Goal: Find contact information: Find contact information

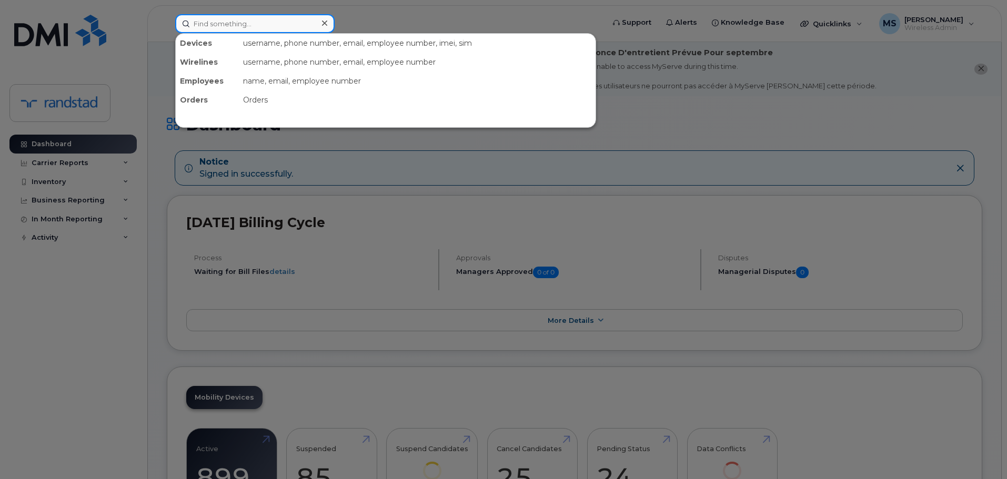
click at [307, 22] on input at bounding box center [254, 23] width 159 height 19
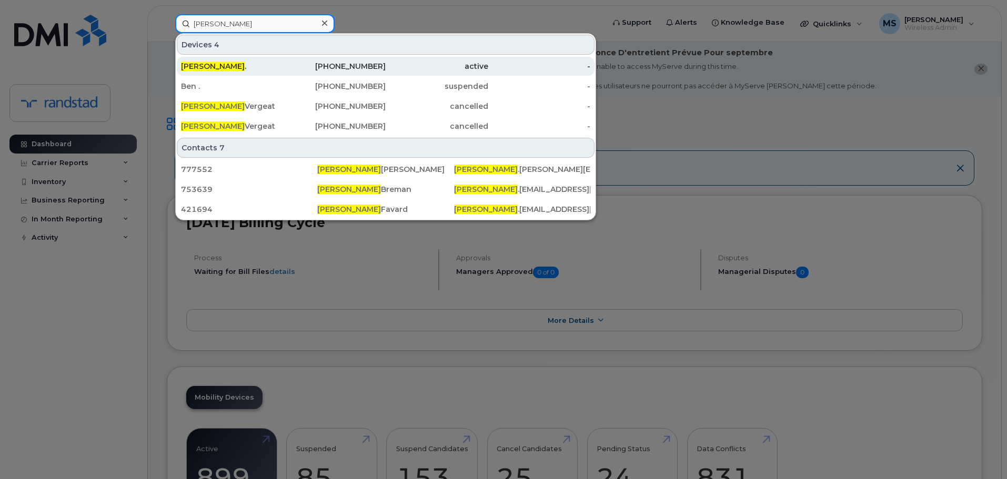
type input "benjamin"
click at [276, 74] on div "Benjamin ." at bounding box center [232, 66] width 103 height 19
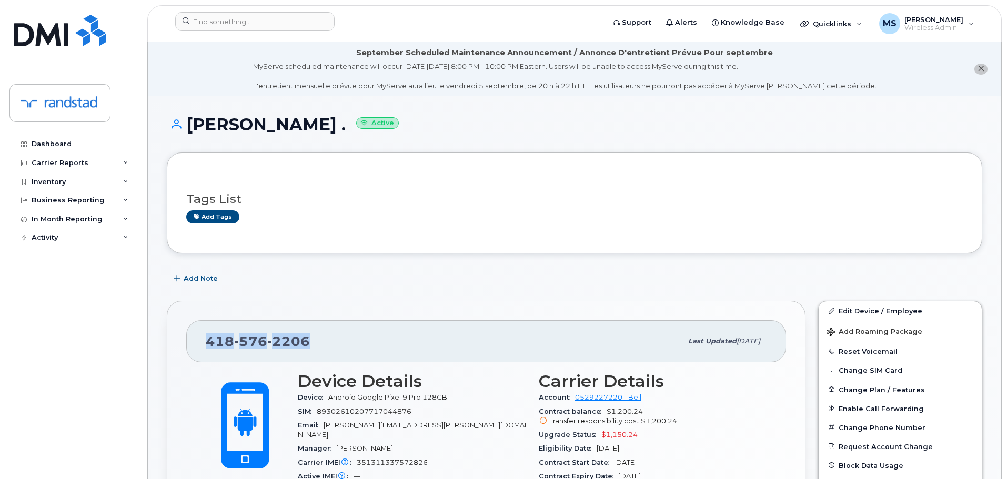
drag, startPoint x: 315, startPoint y: 340, endPoint x: 178, endPoint y: 338, distance: 136.8
copy span "[PHONE_NUMBER]"
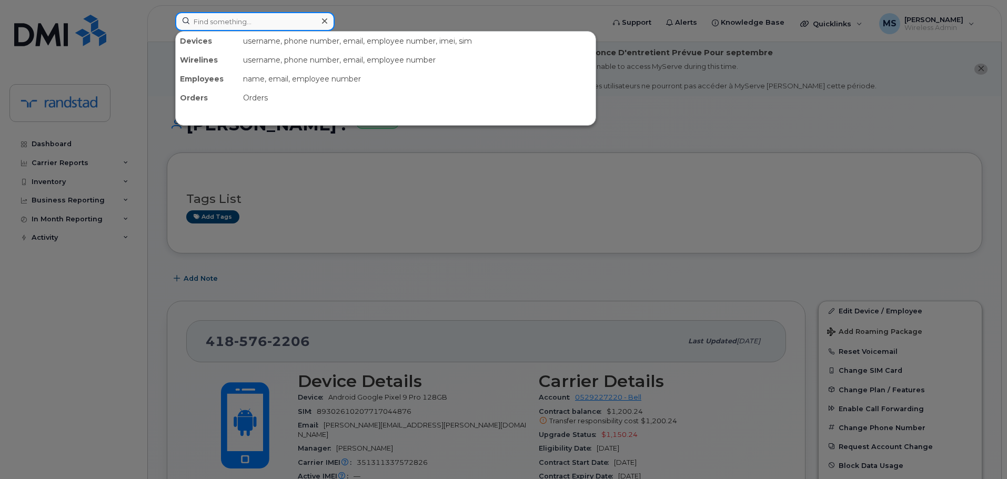
click at [233, 29] on input at bounding box center [254, 21] width 159 height 19
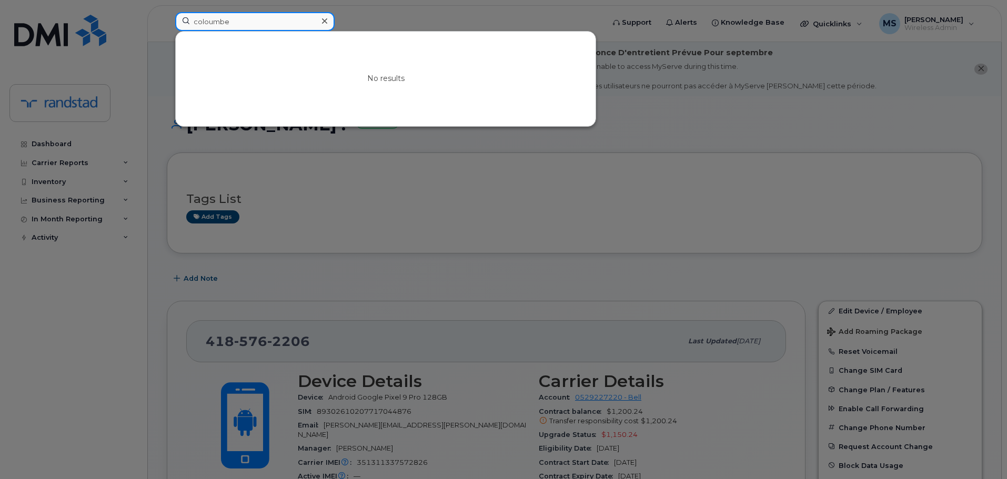
click at [239, 22] on input "coloumbe" at bounding box center [254, 21] width 159 height 19
type input "[PERSON_NAME]"
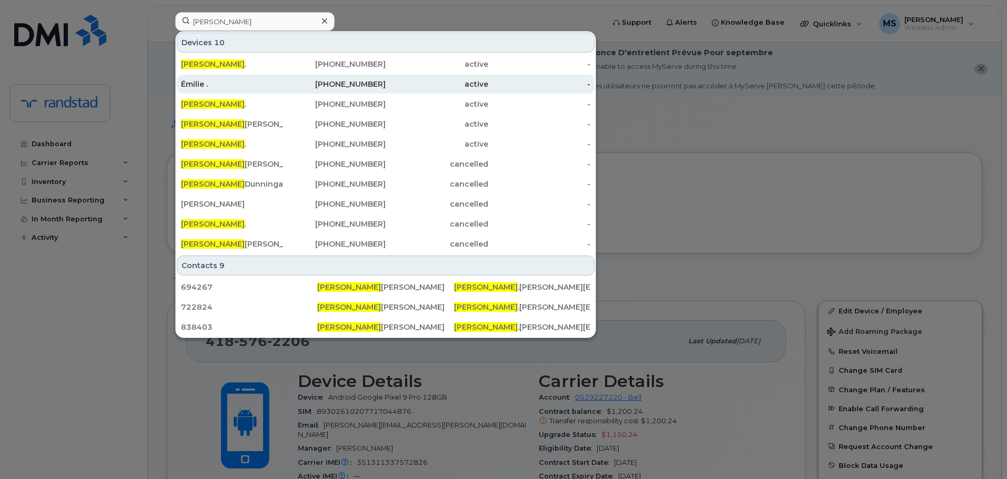
click at [239, 79] on div "Émilie ." at bounding box center [232, 84] width 103 height 19
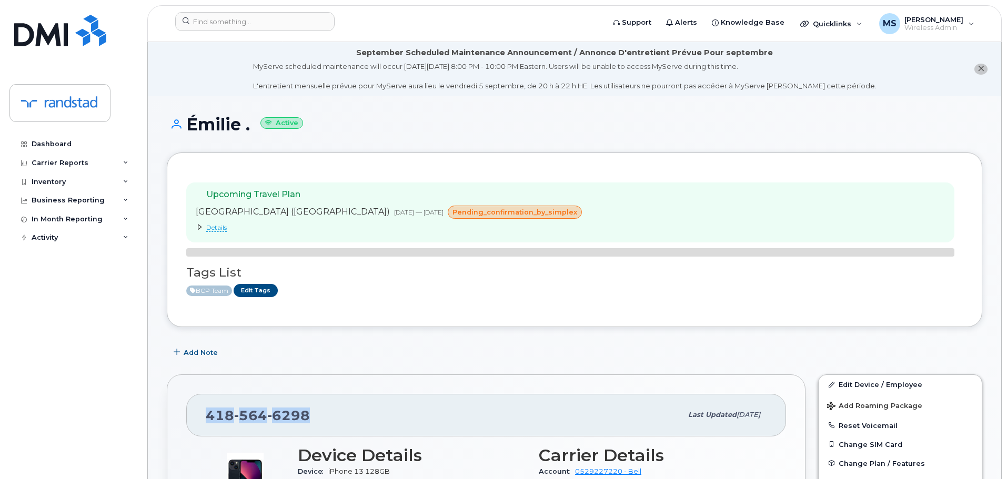
drag, startPoint x: 311, startPoint y: 343, endPoint x: 173, endPoint y: 340, distance: 137.9
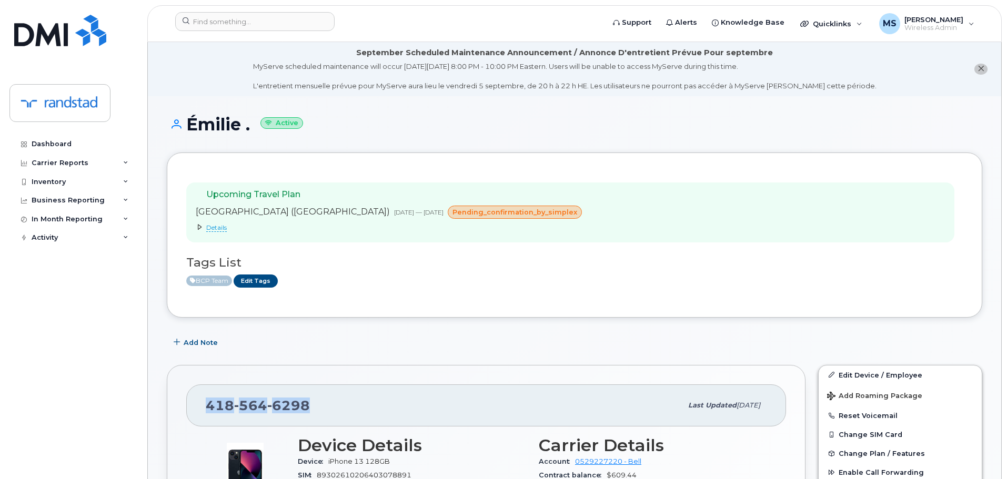
copy span "418 564 6298"
